Goal: Task Accomplishment & Management: Use online tool/utility

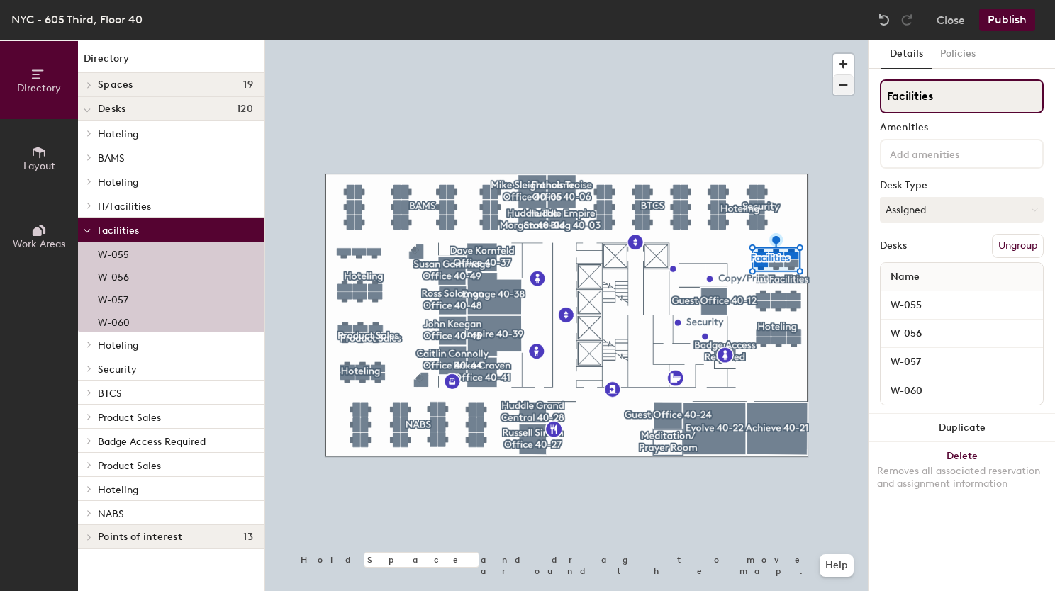
click at [823, 90] on div "Directory Layout Work Areas Directory Spaces 19 Achieve 40-21 Caitlin Connolly …" at bounding box center [527, 316] width 1055 height 552
click at [966, 96] on input "Hoteling" at bounding box center [962, 96] width 164 height 34
type input "Hoteling"
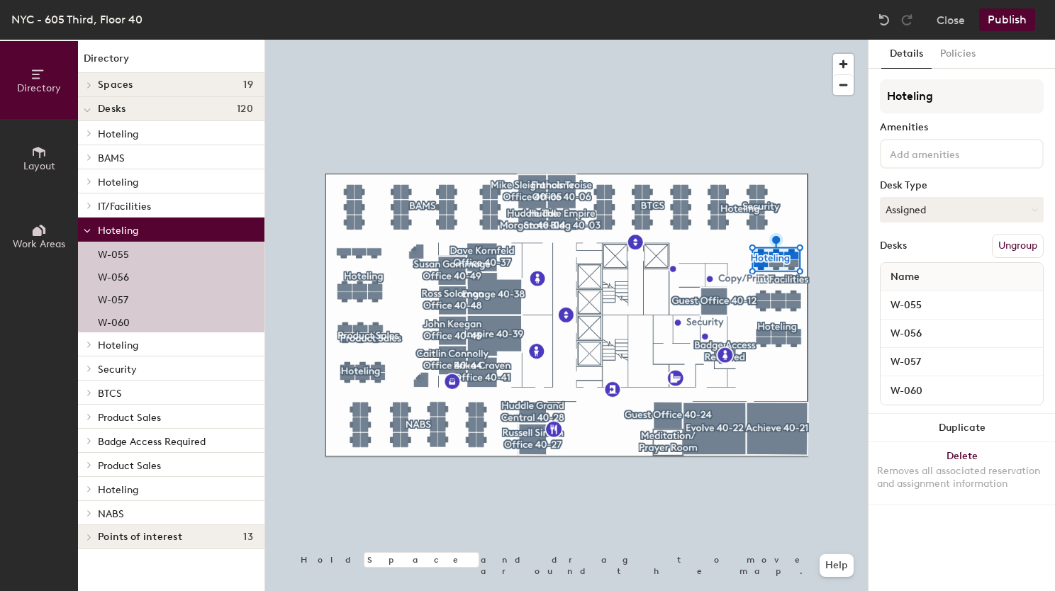
click at [1002, 180] on div "Desk Type" at bounding box center [962, 185] width 164 height 11
click at [1022, 203] on button "Assigned" at bounding box center [962, 210] width 164 height 26
click at [969, 298] on div "Hoteled" at bounding box center [951, 296] width 142 height 21
click at [1009, 250] on button "Ungroup" at bounding box center [1018, 246] width 52 height 24
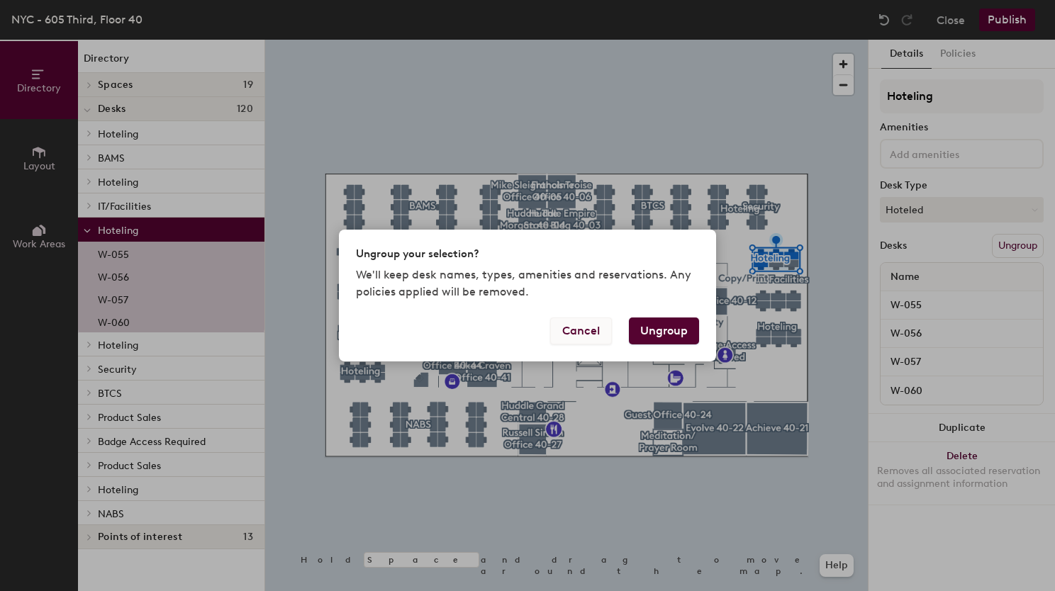
click at [590, 319] on button "Cancel" at bounding box center [581, 331] width 62 height 27
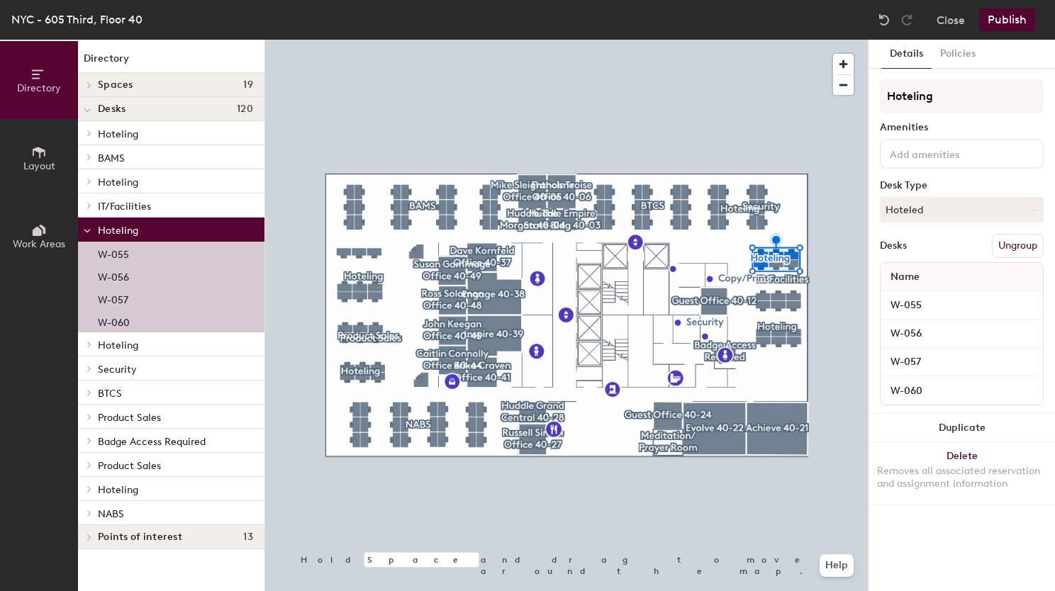
click at [1009, 22] on button "Publish" at bounding box center [1007, 20] width 56 height 23
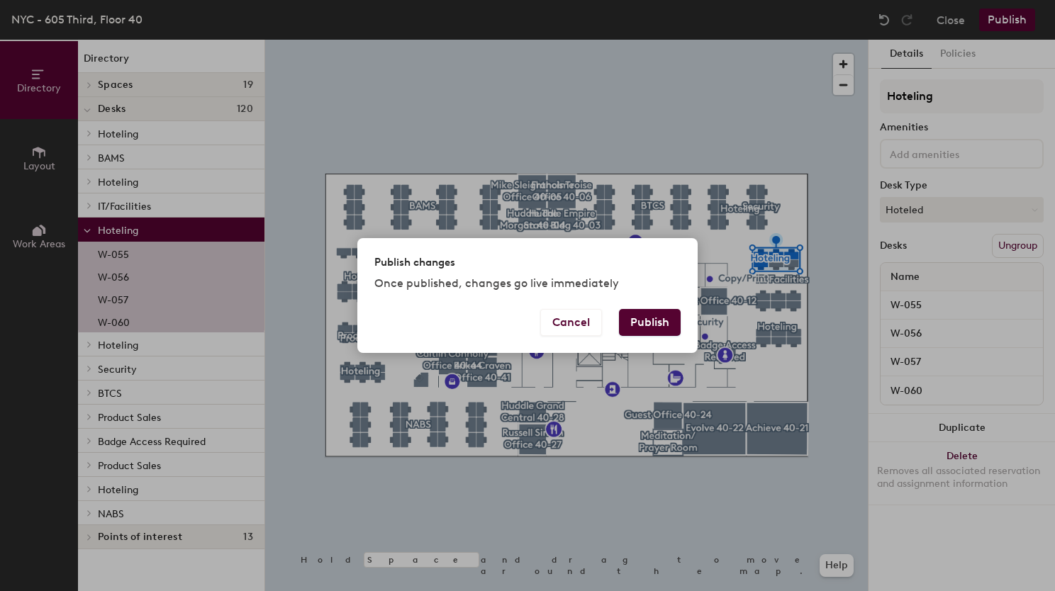
click at [651, 325] on button "Publish" at bounding box center [650, 322] width 62 height 27
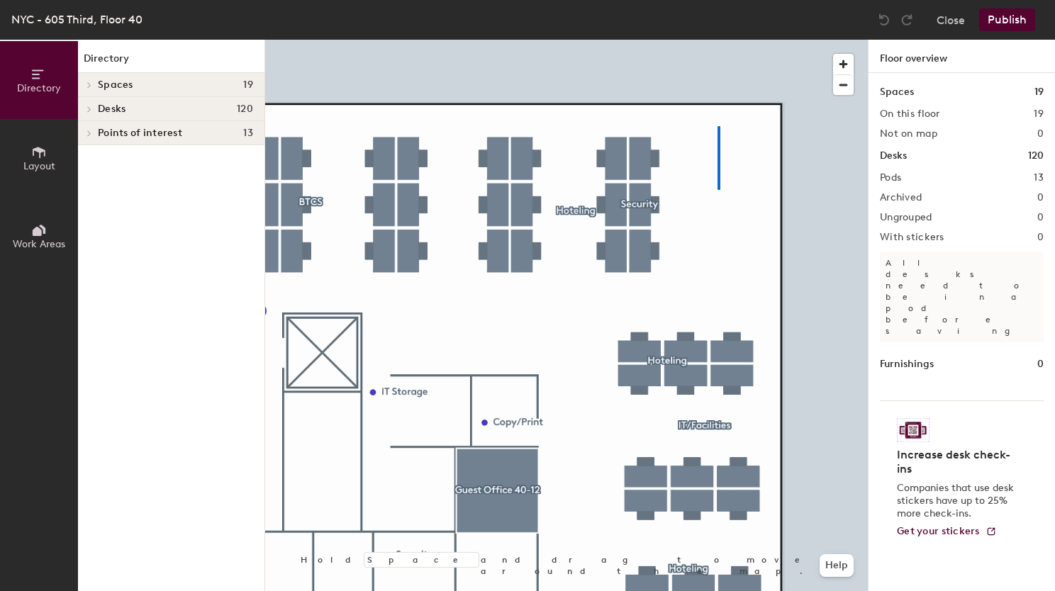
click at [717, 40] on div at bounding box center [566, 40] width 603 height 0
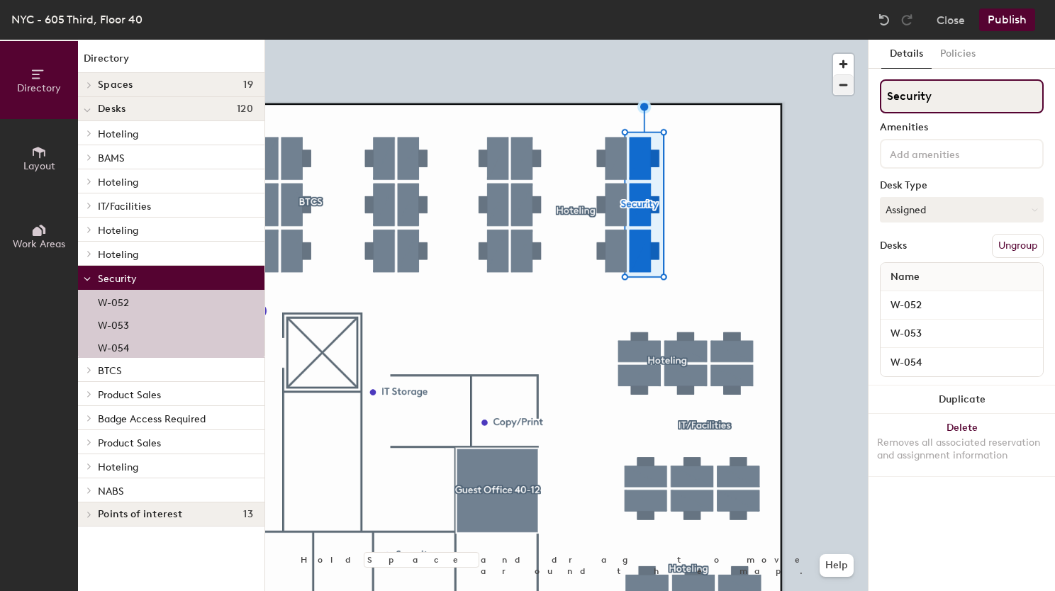
drag, startPoint x: 932, startPoint y: 104, endPoint x: 836, endPoint y: 88, distance: 97.1
click at [836, 88] on div "Directory Layout Work Areas Directory Spaces 19 Achieve 40-21 [PERSON_NAME] Off…" at bounding box center [527, 316] width 1055 height 552
type input "Hoteling"
click at [944, 214] on button "Assigned" at bounding box center [962, 210] width 164 height 26
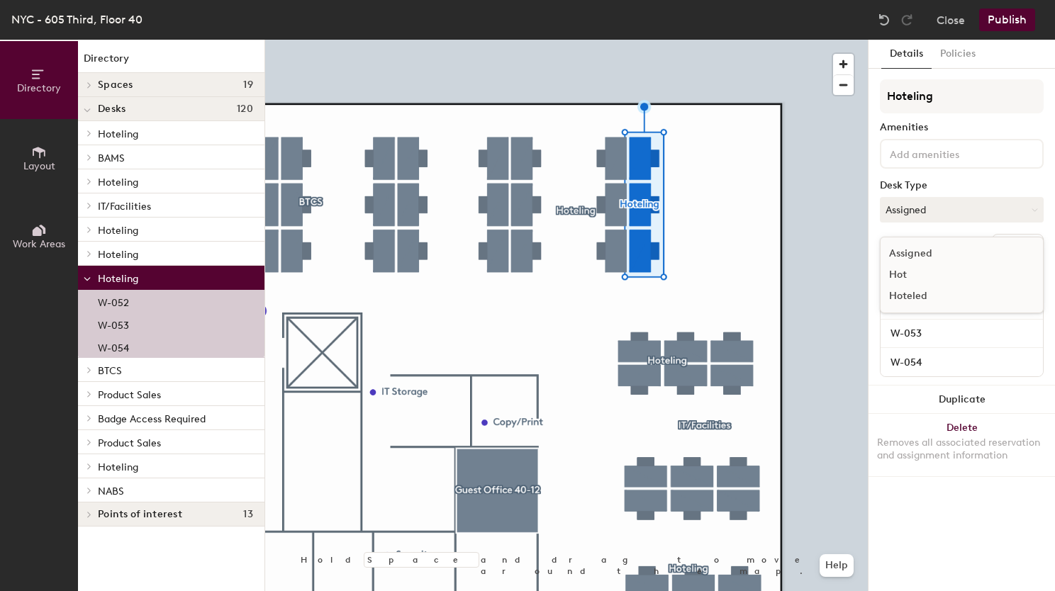
click at [929, 293] on div "Hoteled" at bounding box center [951, 296] width 142 height 21
click at [1010, 23] on button "Publish" at bounding box center [1007, 20] width 56 height 23
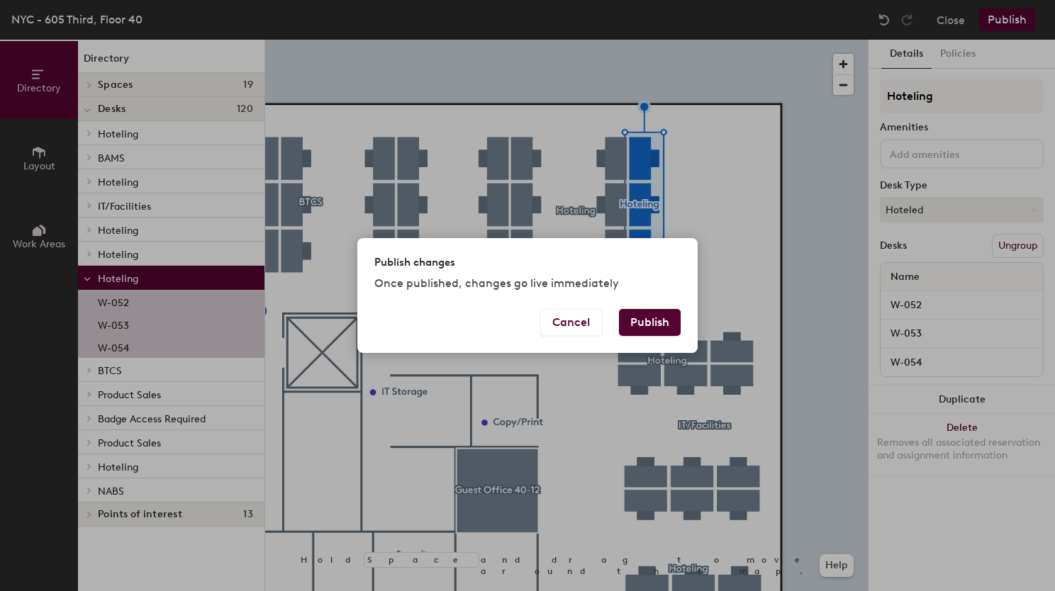
click at [652, 323] on button "Publish" at bounding box center [650, 322] width 62 height 27
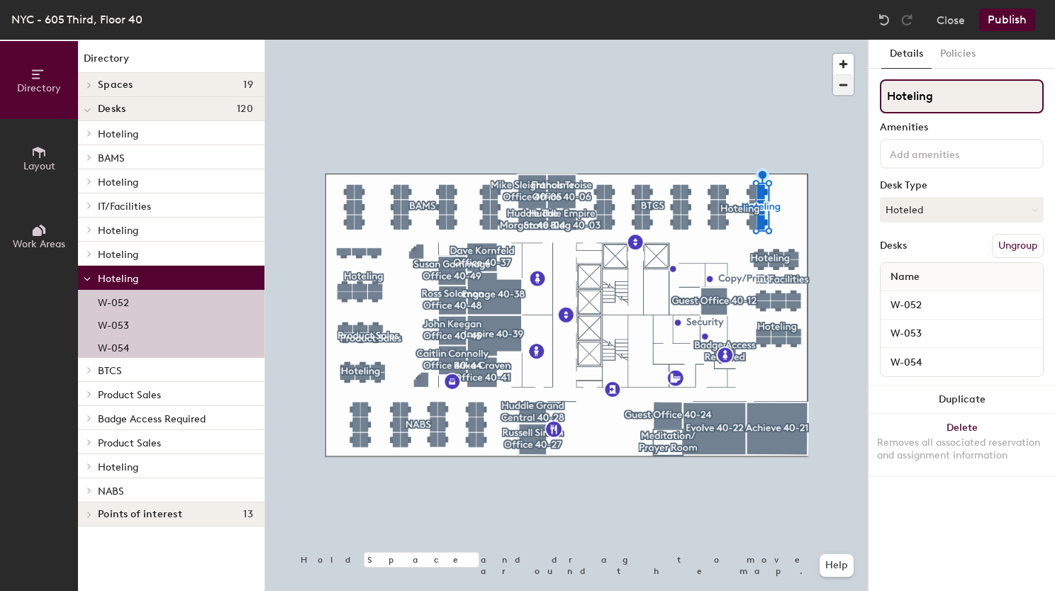
drag, startPoint x: 947, startPoint y: 94, endPoint x: 834, endPoint y: 93, distance: 112.7
click at [834, 93] on div "Directory Layout Work Areas Directory Spaces 19 Achieve 40-21 Caitlin Connolly …" at bounding box center [527, 316] width 1055 height 552
click at [1009, 24] on button "Publish" at bounding box center [1007, 20] width 56 height 23
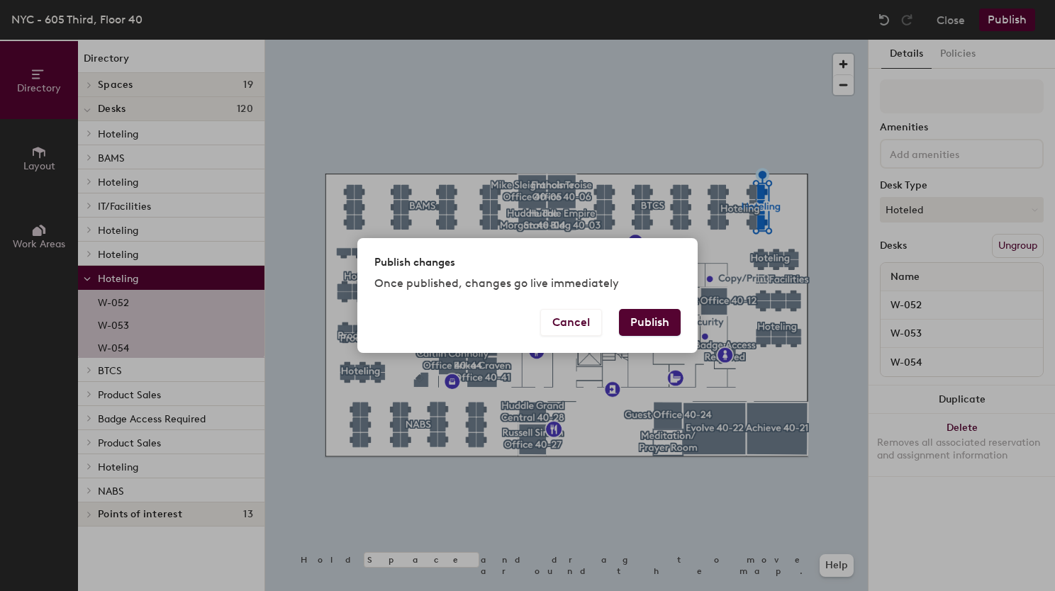
click at [649, 316] on button "Publish" at bounding box center [650, 322] width 62 height 27
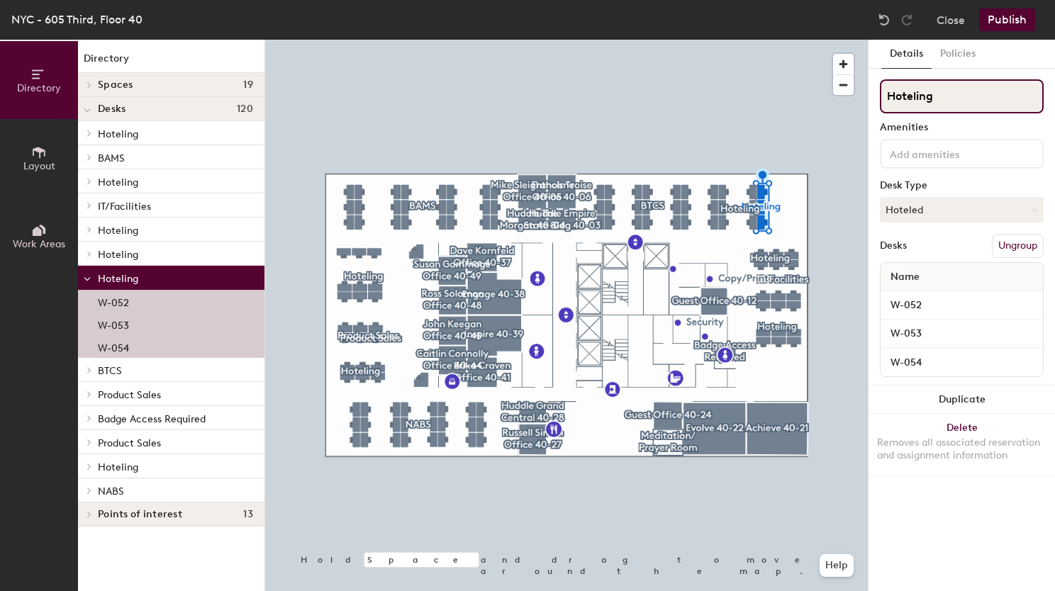
click at [834, 98] on div "Directory Layout Work Areas Directory Spaces 19 Achieve 40-21 Caitlin Connolly …" at bounding box center [527, 316] width 1055 height 552
click at [978, 93] on input at bounding box center [962, 96] width 164 height 34
click at [1012, 22] on button "Publish" at bounding box center [1007, 20] width 56 height 23
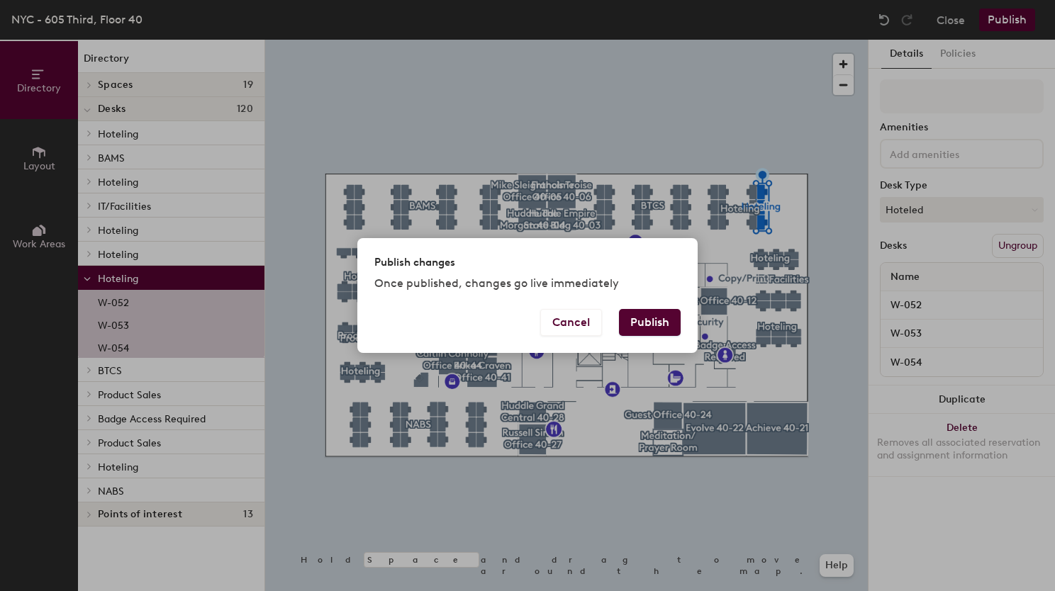
click at [643, 319] on button "Publish" at bounding box center [650, 322] width 62 height 27
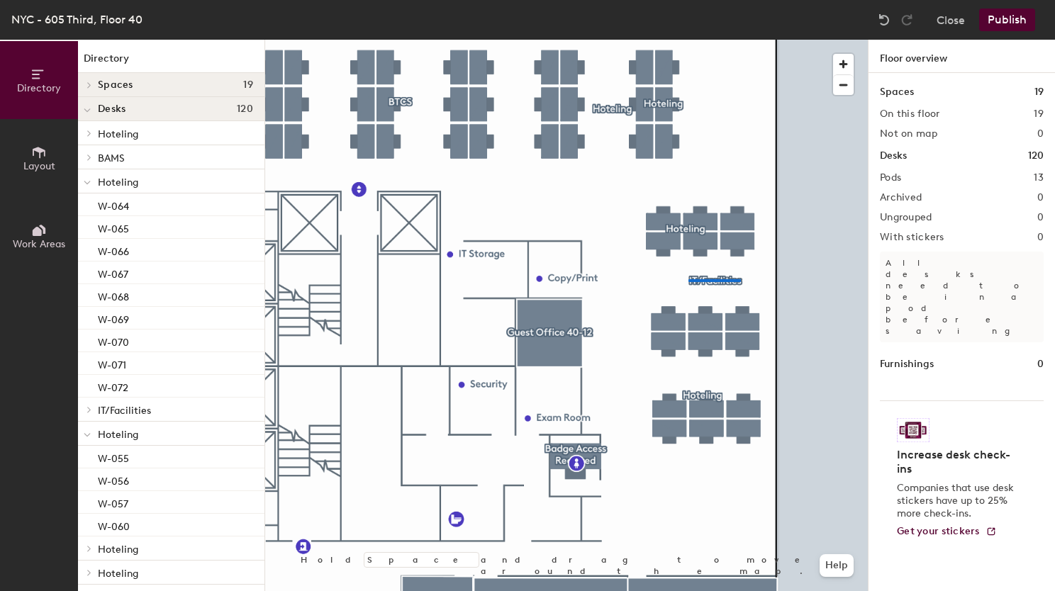
click at [682, 40] on div at bounding box center [566, 40] width 603 height 0
click at [947, 27] on button "Close" at bounding box center [950, 20] width 28 height 23
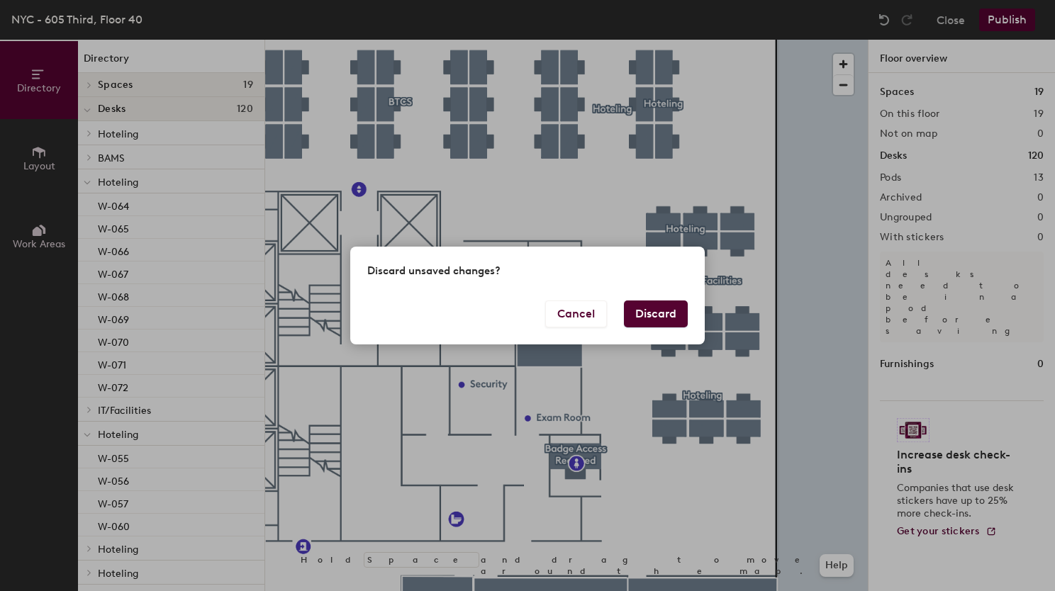
click at [641, 310] on button "Discard" at bounding box center [656, 314] width 64 height 27
